Goal: Navigation & Orientation: Find specific page/section

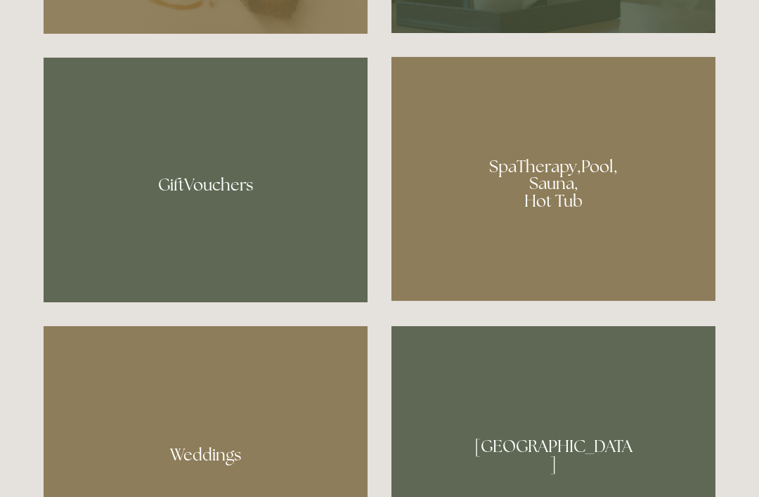
scroll to position [1049, 0]
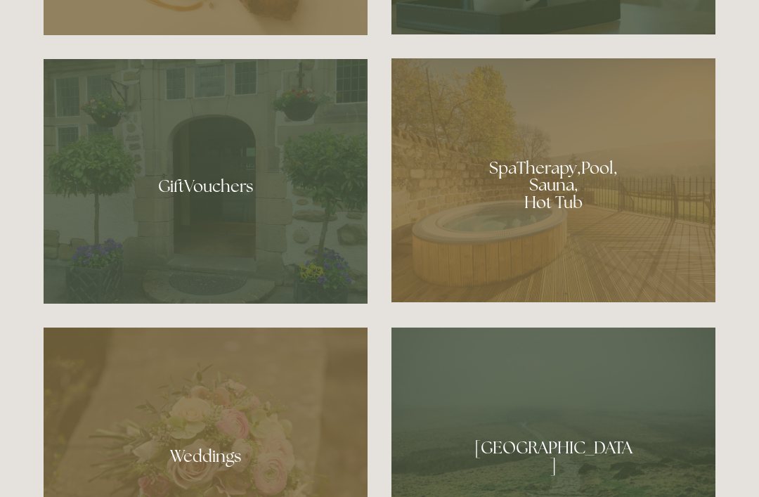
click at [597, 233] on div at bounding box center [553, 180] width 324 height 244
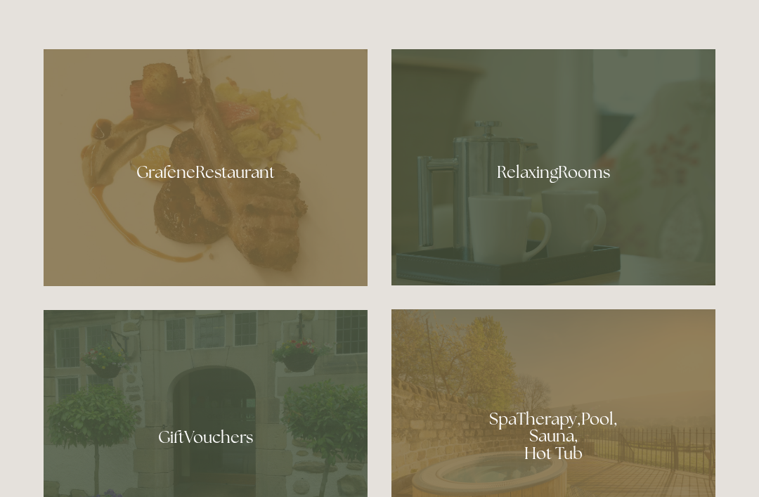
scroll to position [797, 0]
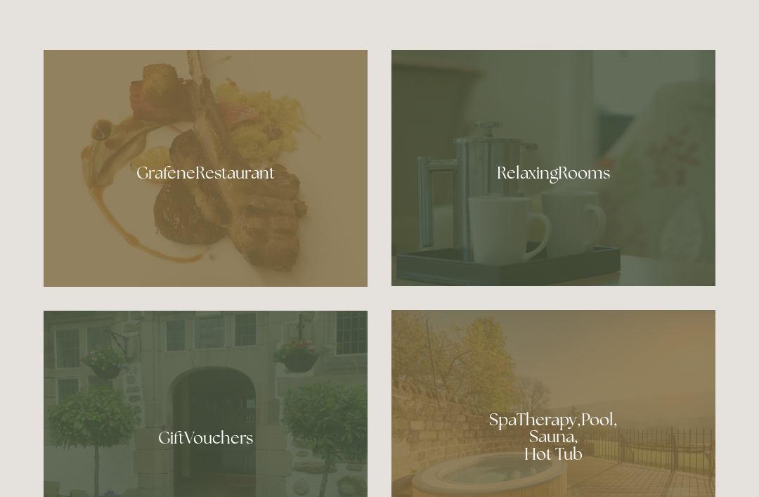
click at [293, 230] on div at bounding box center [206, 168] width 324 height 237
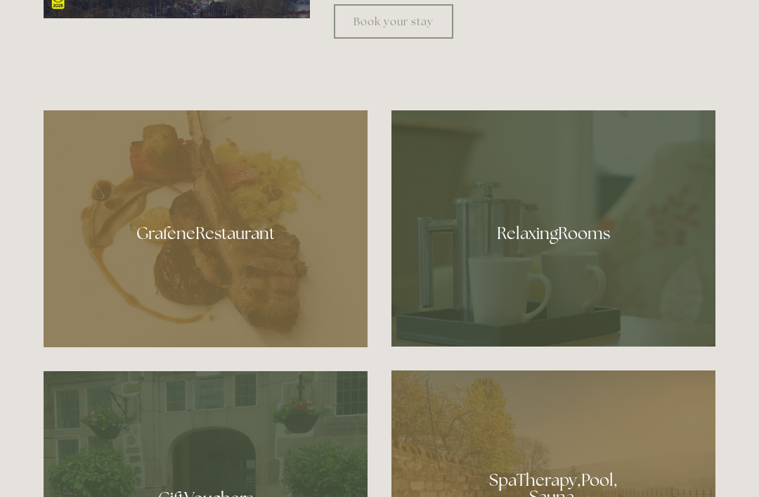
scroll to position [735, 0]
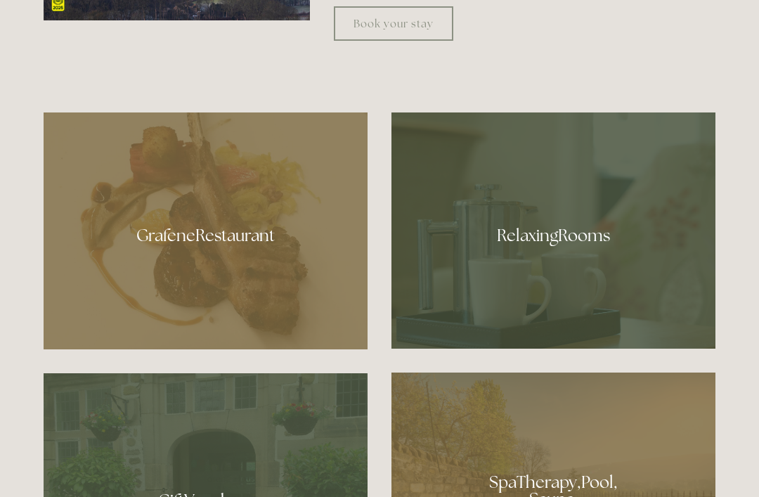
click at [610, 275] on div at bounding box center [553, 230] width 324 height 236
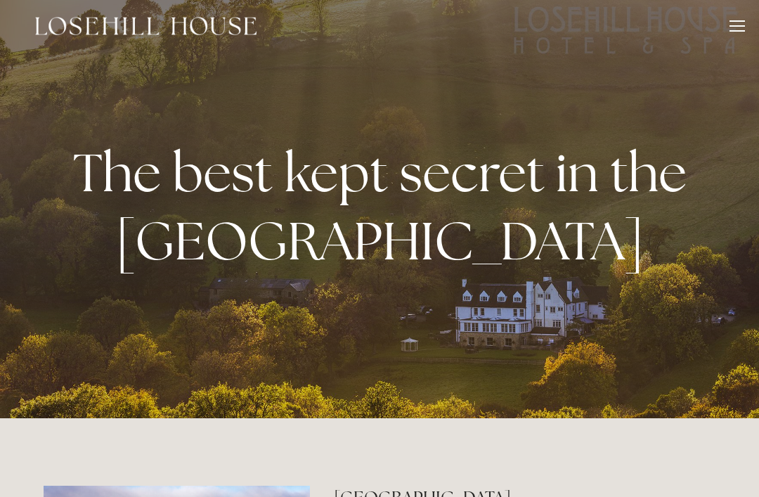
scroll to position [0, 0]
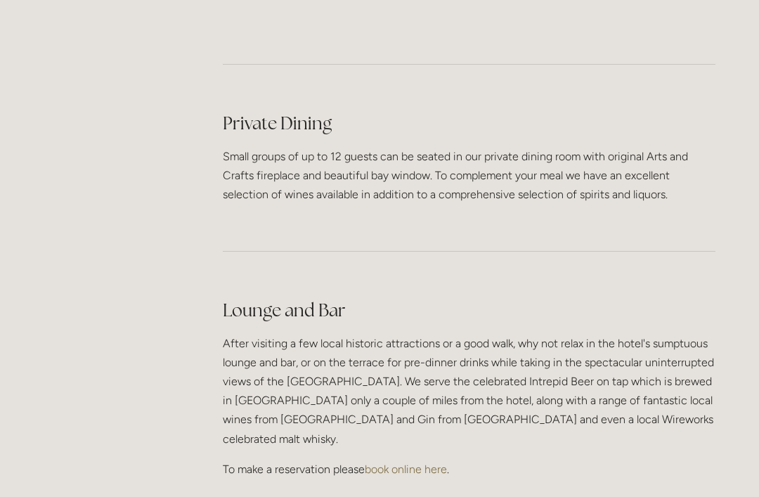
scroll to position [3284, 0]
